Goal: Book appointment/travel/reservation

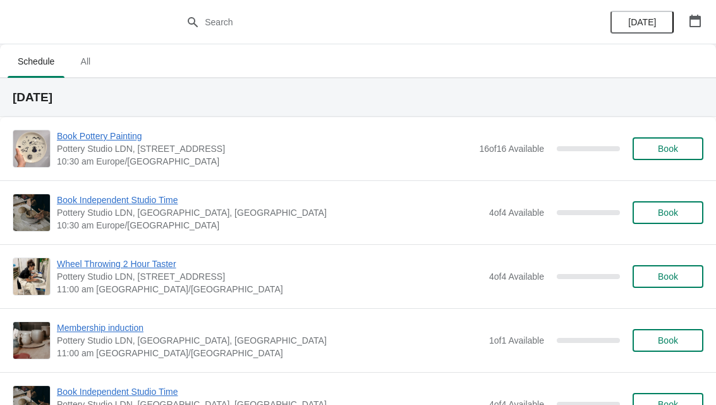
click at [695, 20] on icon "button" at bounding box center [695, 21] width 13 height 13
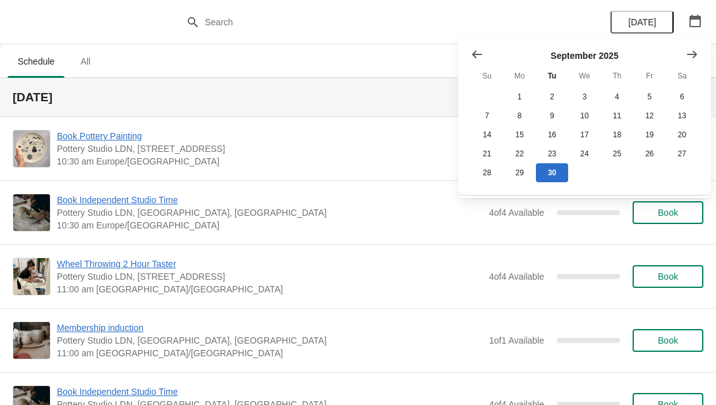
click at [700, 50] on button "Show next month, October 2025" at bounding box center [692, 54] width 23 height 23
click at [587, 90] on button "1" at bounding box center [584, 96] width 32 height 19
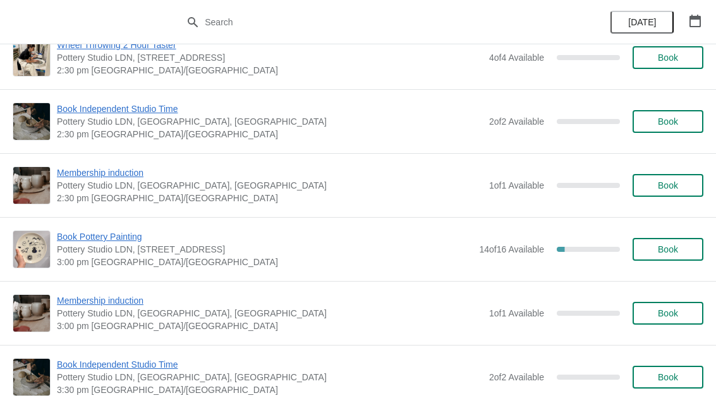
scroll to position [858, 0]
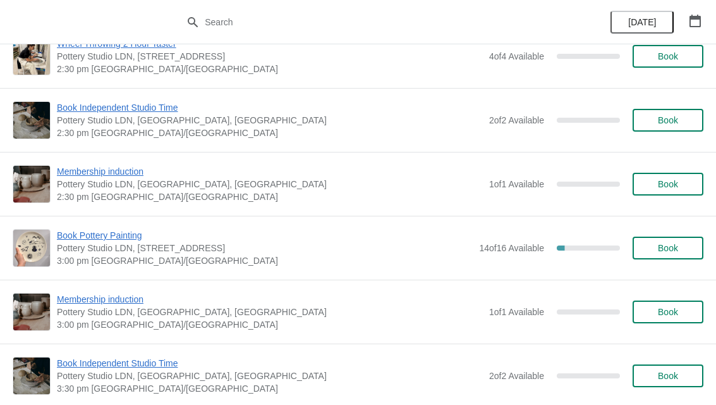
click at [145, 233] on span "Book Pottery Painting" at bounding box center [265, 235] width 416 height 13
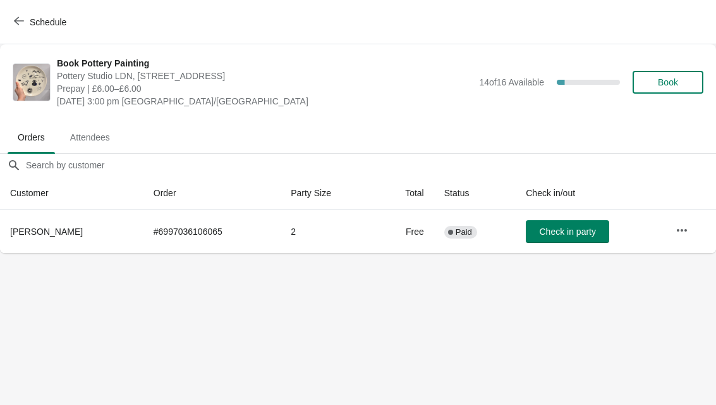
click at [11, 13] on button "Schedule" at bounding box center [41, 22] width 70 height 23
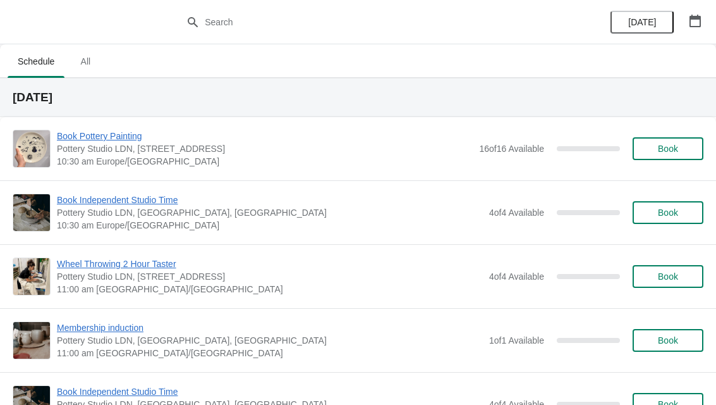
click at [693, 19] on icon "button" at bounding box center [695, 21] width 11 height 13
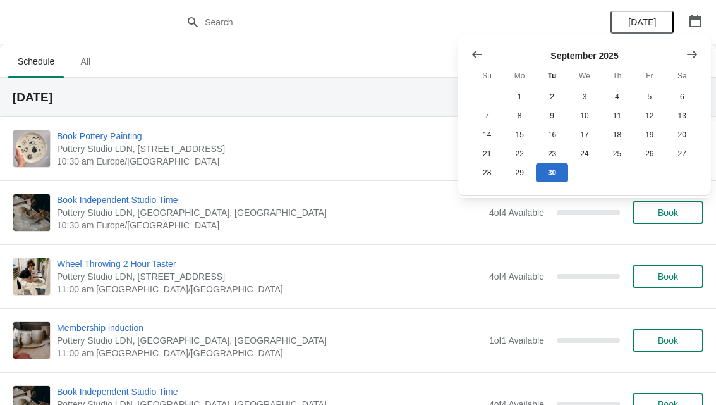
click at [710, 48] on div "[DATE] Su Mo Tu We Th Fr Sa 1 2 3 4 5 6 7 8 9 10 11 12 13 14 15 16 17 18 19 20 …" at bounding box center [584, 114] width 253 height 159
click at [695, 55] on icon "Show next month, October 2025" at bounding box center [692, 54] width 10 height 8
click at [686, 95] on button "4" at bounding box center [682, 96] width 32 height 19
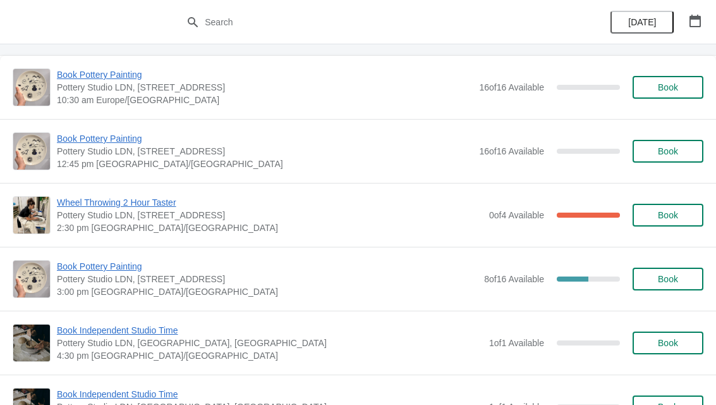
scroll to position [60, 0]
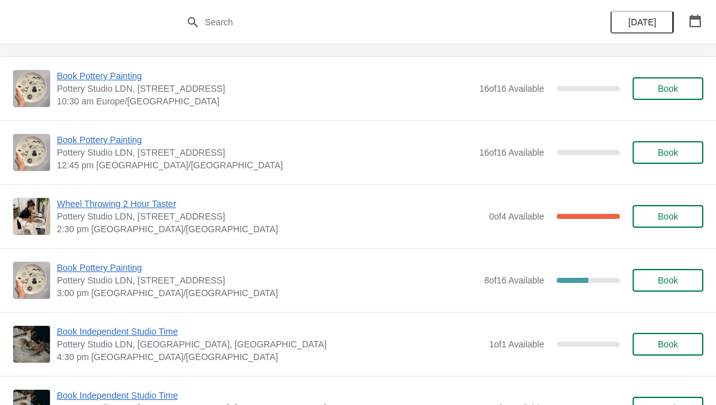
click at [678, 276] on span "Book" at bounding box center [668, 280] width 20 height 10
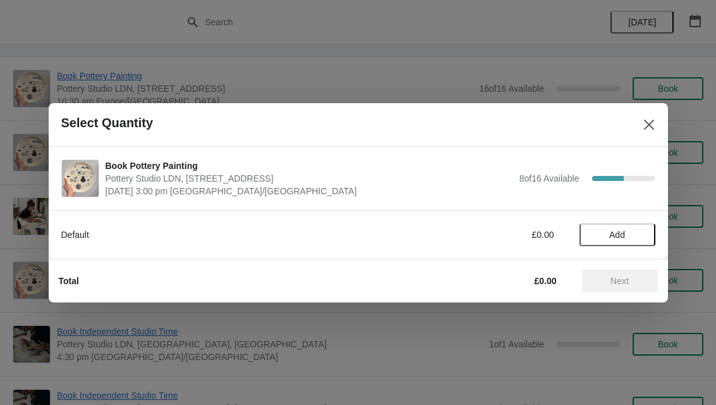
click at [614, 241] on button "Add" at bounding box center [618, 234] width 76 height 23
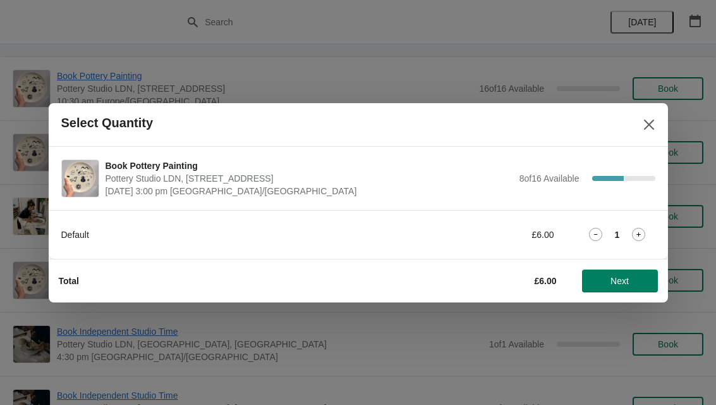
click at [638, 276] on span "Next" at bounding box center [620, 281] width 56 height 10
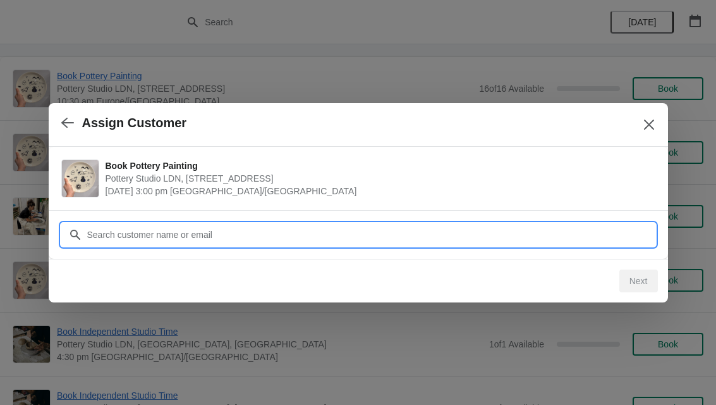
click at [292, 226] on input "Customer" at bounding box center [371, 234] width 569 height 23
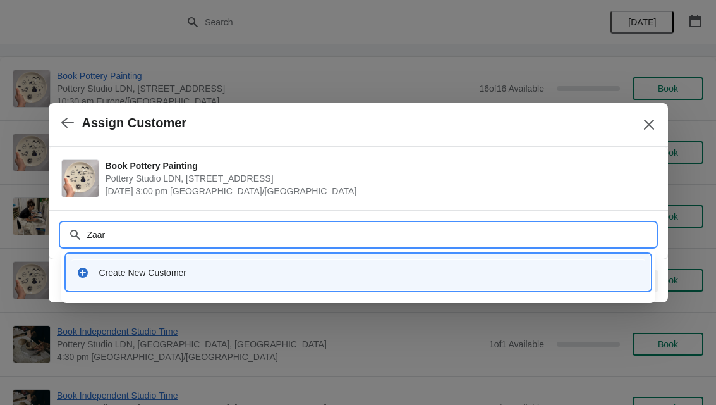
type input "Zaara"
click at [283, 264] on div "Create New Customer" at bounding box center [358, 272] width 574 height 26
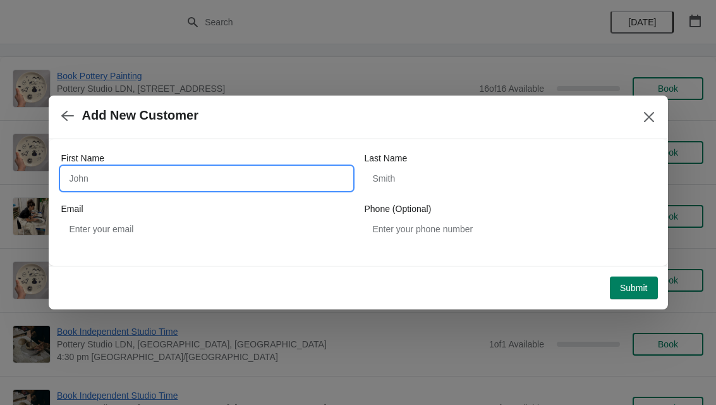
click at [271, 168] on input "First Name" at bounding box center [206, 178] width 291 height 23
type input "Zaara"
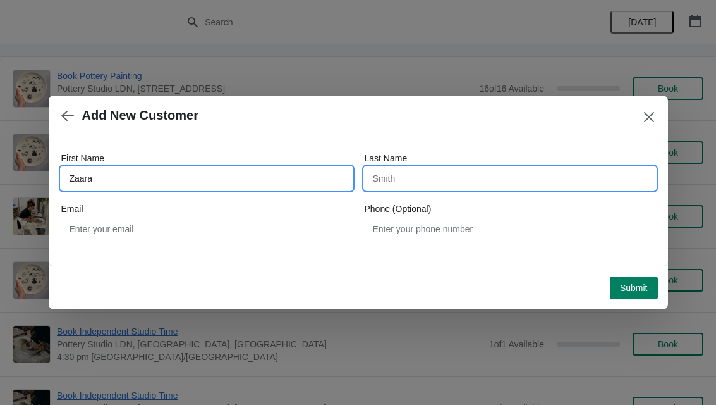
click at [500, 167] on input "Last Name" at bounding box center [510, 178] width 291 height 23
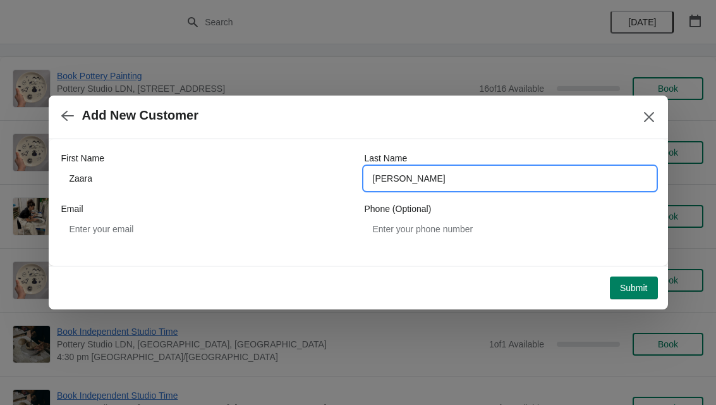
type input "[PERSON_NAME]"
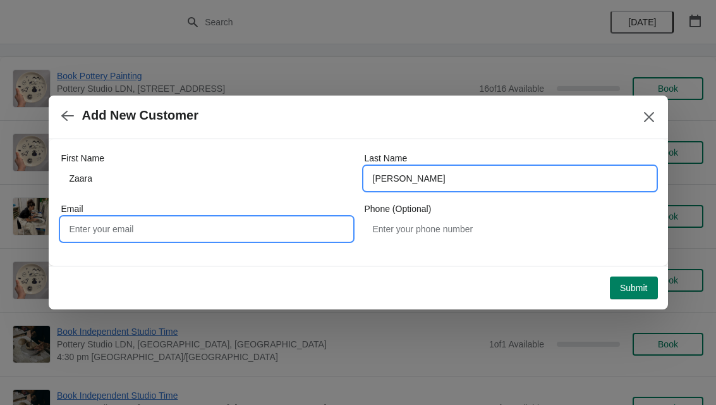
click at [240, 223] on input "Email" at bounding box center [206, 228] width 291 height 23
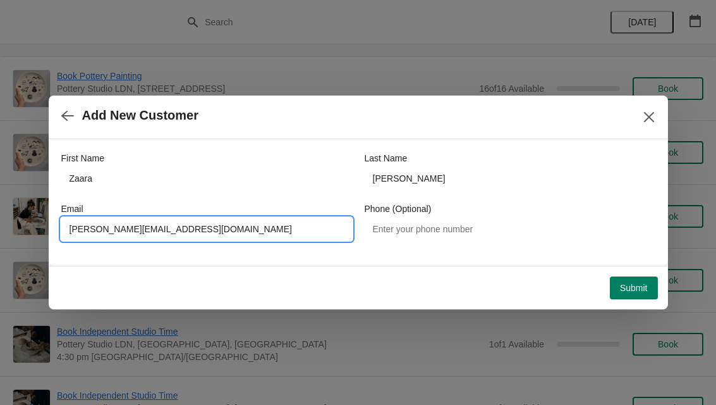
type input "[PERSON_NAME][EMAIL_ADDRESS][DOMAIN_NAME]"
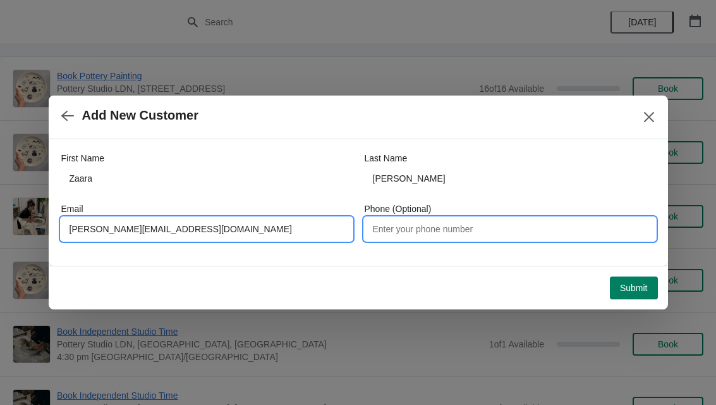
click at [511, 230] on input "Phone (Optional)" at bounding box center [510, 228] width 291 height 23
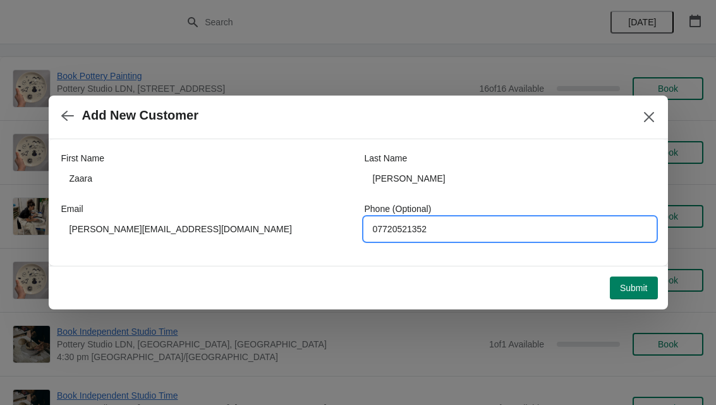
type input "07720521352"
click at [645, 285] on span "Submit" at bounding box center [634, 288] width 28 height 10
